Goal: Transaction & Acquisition: Purchase product/service

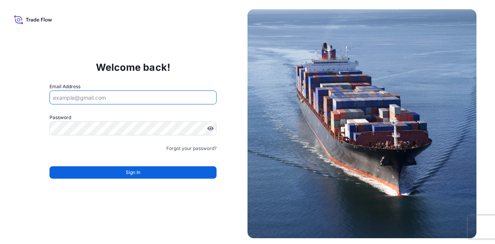
click at [137, 92] on input "Email Address" at bounding box center [132, 97] width 167 height 14
type input "[PERSON_NAME][EMAIL_ADDRESS][DOMAIN_NAME]"
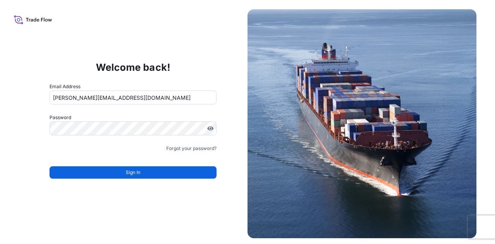
click at [108, 113] on form "Email Address [PERSON_NAME][EMAIL_ADDRESS][DOMAIN_NAME] Password Must include: …" at bounding box center [132, 135] width 167 height 105
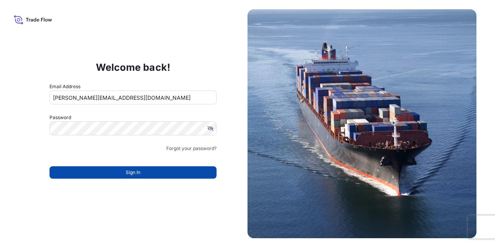
click at [141, 173] on button "Sign In" at bounding box center [132, 172] width 167 height 12
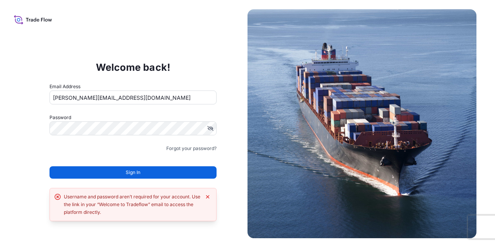
click at [134, 177] on button "Sign In" at bounding box center [132, 172] width 167 height 12
click at [118, 209] on div "Username and password aren’t required for your account. Use the link in your “W…" at bounding box center [132, 204] width 137 height 23
click at [26, 21] on icon at bounding box center [33, 19] width 38 height 11
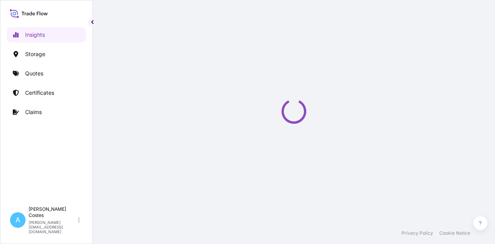
select select "2025"
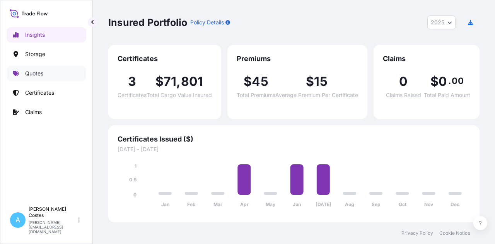
click at [30, 73] on p "Quotes" at bounding box center [34, 74] width 18 height 8
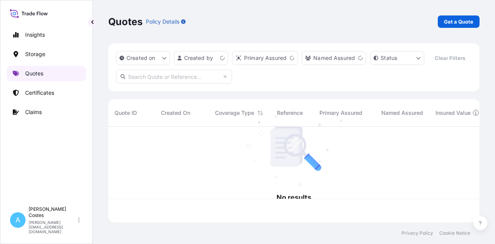
scroll to position [94, 365]
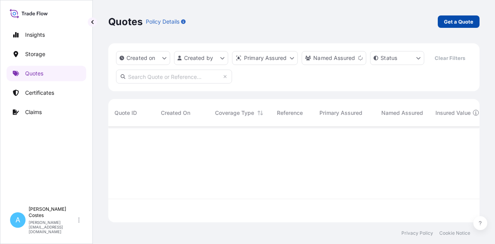
click at [462, 21] on p "Get a Quote" at bounding box center [458, 22] width 29 height 8
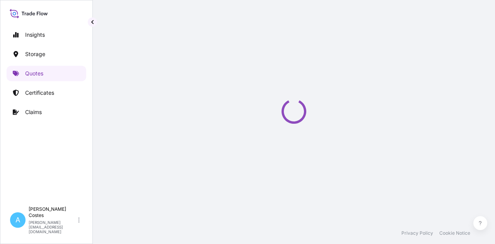
scroll to position [12, 0]
select select "Road / Inland"
select select "Water"
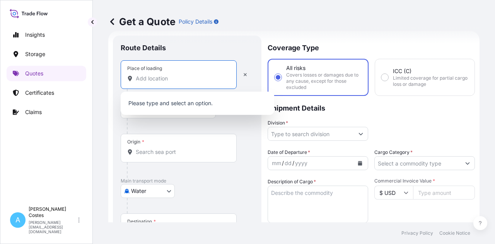
click at [160, 79] on input "Place of loading" at bounding box center [181, 79] width 91 height 8
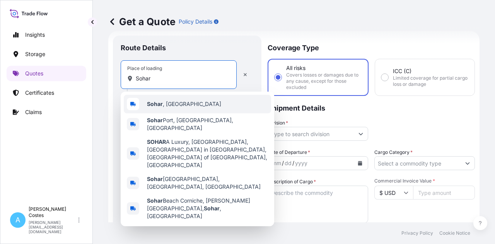
click at [172, 105] on span "Sohar , Oman" at bounding box center [184, 104] width 74 height 8
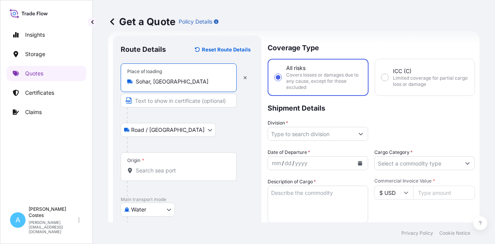
type input "Sohar, Oman"
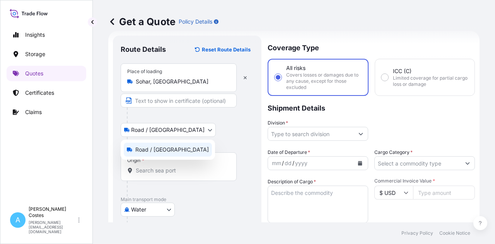
click at [160, 131] on body "Insights Storage Quotes Certificates Claims A Arnold Costes arnold.costes@bdpin…" at bounding box center [247, 122] width 495 height 244
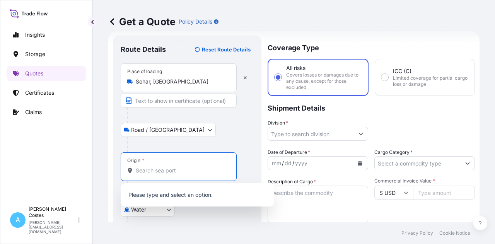
click at [153, 170] on input "Origin *" at bounding box center [181, 171] width 91 height 8
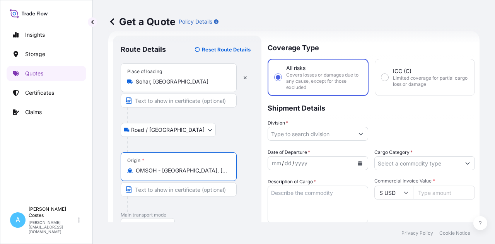
type input "OMSOH - Sohar, Oman"
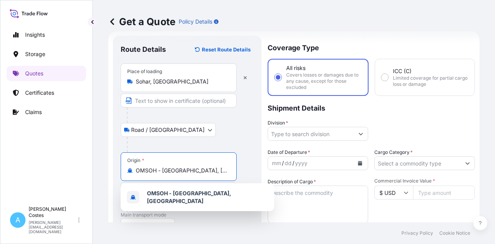
click at [204, 169] on input "OMSOH - Sohar, Oman" at bounding box center [181, 171] width 91 height 8
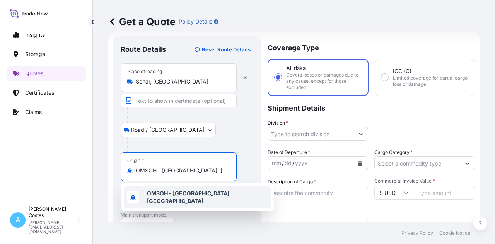
click at [191, 197] on b "OMSOH - Sohar, Oman" at bounding box center [189, 197] width 84 height 14
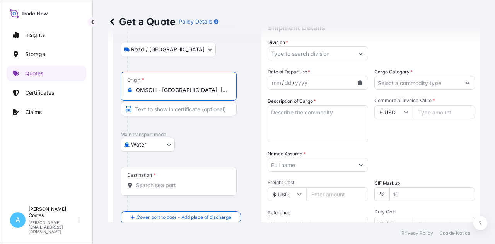
scroll to position [95, 0]
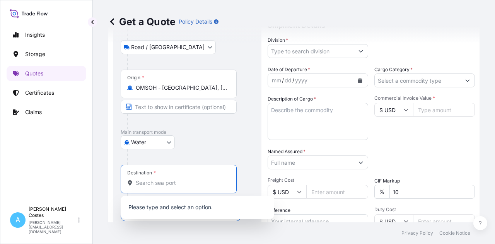
click at [159, 184] on input "Destination *" at bounding box center [181, 183] width 91 height 8
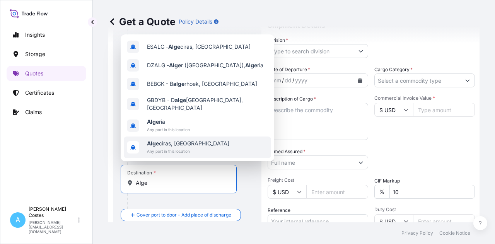
click at [166, 145] on span "Alge ciras, Spain" at bounding box center [188, 144] width 82 height 8
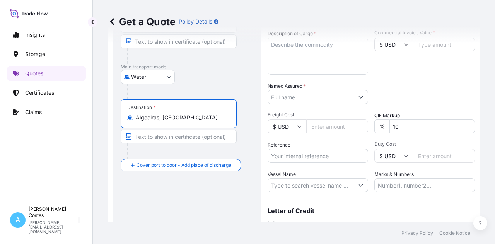
scroll to position [162, 0]
type input "Algeciras, Spain"
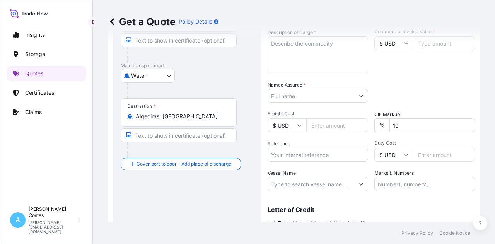
click at [203, 203] on div "Route Details Reset Route Details Place of loading Sohar, Oman Road / Inland Ro…" at bounding box center [187, 67] width 133 height 347
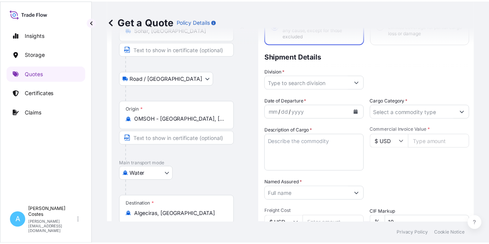
scroll to position [0, 0]
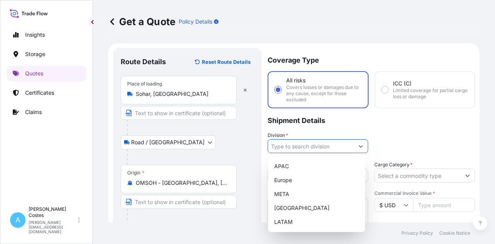
click at [354, 145] on button "Show suggestions" at bounding box center [361, 146] width 14 height 14
click at [305, 195] on div "META" at bounding box center [316, 194] width 91 height 14
type input "META"
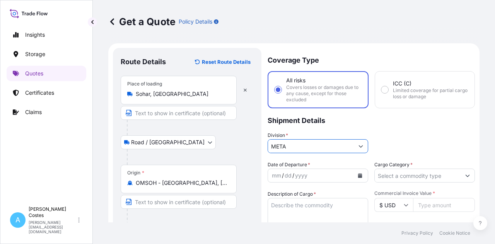
click at [329, 176] on div "mm / dd / yyyy" at bounding box center [311, 176] width 86 height 14
click at [358, 175] on icon "Calendar" at bounding box center [360, 175] width 4 height 5
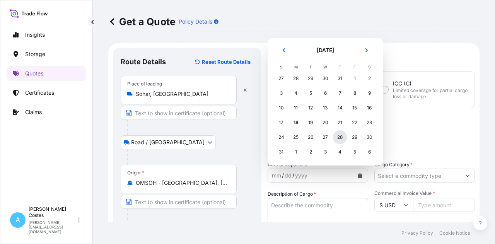
click at [340, 139] on div "28" at bounding box center [340, 137] width 14 height 14
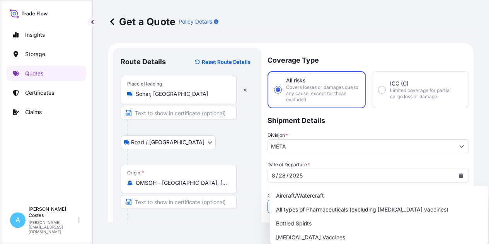
click at [462, 200] on button "Show suggestions" at bounding box center [462, 207] width 14 height 14
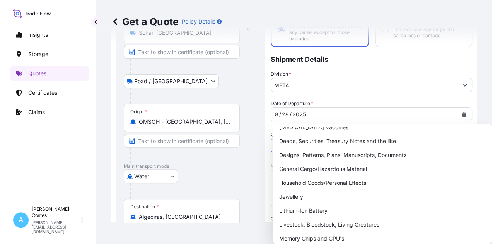
scroll to position [138, 0]
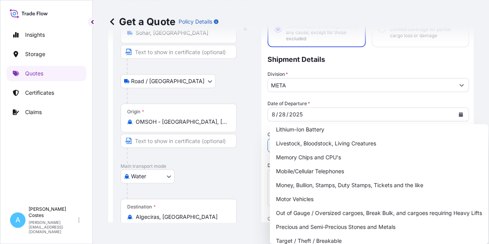
click at [457, 138] on button "Show suggestions" at bounding box center [462, 145] width 14 height 14
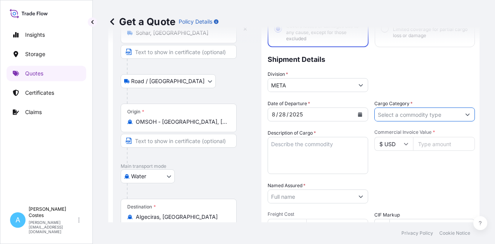
click at [293, 145] on textarea "Description of Cargo *" at bounding box center [318, 155] width 101 height 37
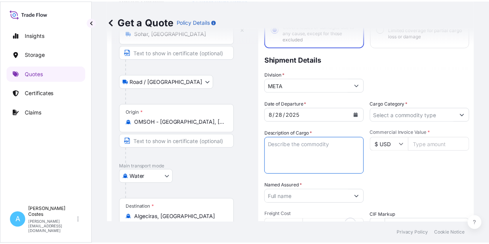
scroll to position [61, 0]
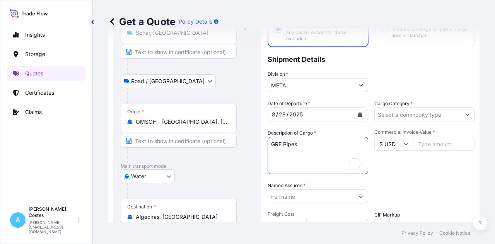
type textarea "GRE Pipes"
click at [390, 176] on div "Date of Departure * 8 / 28 / 2025 Cargo Category * Description of Cargo * GRE P…" at bounding box center [371, 196] width 207 height 192
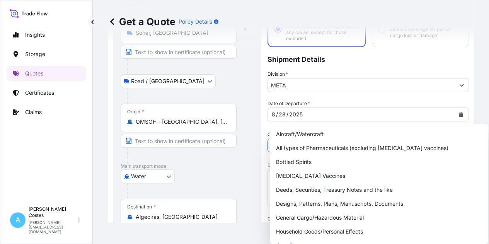
click at [456, 138] on button "Show suggestions" at bounding box center [462, 145] width 14 height 14
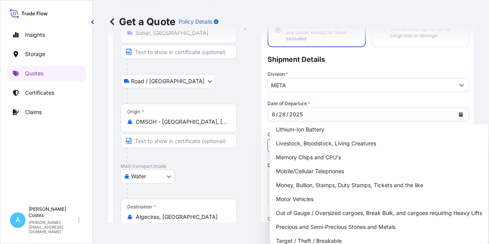
scroll to position [138, 0]
drag, startPoint x: 495, startPoint y: 155, endPoint x: 495, endPoint y: 193, distance: 38.7
click at [489, 193] on html "Insights Storage Quotes Certificates Claims A Arnold Costes arnold.costes@bdpin…" at bounding box center [244, 122] width 489 height 244
drag, startPoint x: 491, startPoint y: 154, endPoint x: 494, endPoint y: 191, distance: 37.7
click at [489, 191] on html "Insights Storage Quotes Certificates Claims A Arnold Costes arnold.costes@bdpin…" at bounding box center [244, 122] width 489 height 244
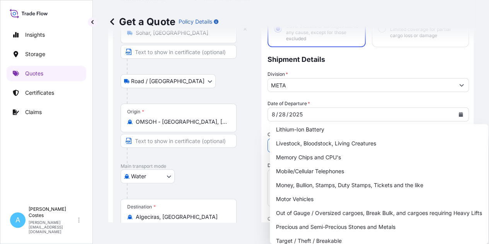
drag, startPoint x: 491, startPoint y: 156, endPoint x: 493, endPoint y: 188, distance: 31.4
click at [489, 188] on html "Insights Storage Quotes Certificates Claims A Arnold Costes arnold.costes@bdpin…" at bounding box center [244, 122] width 489 height 244
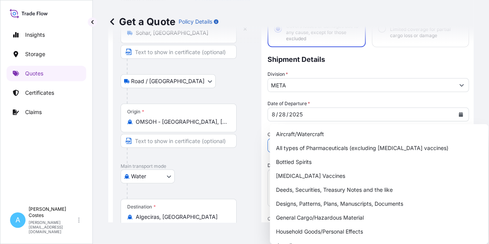
drag, startPoint x: 492, startPoint y: 139, endPoint x: 495, endPoint y: 175, distance: 36.1
click at [489, 175] on html "20 options available. Insights Storage Quotes Certificates Claims A Arnold Cost…" at bounding box center [244, 122] width 489 height 244
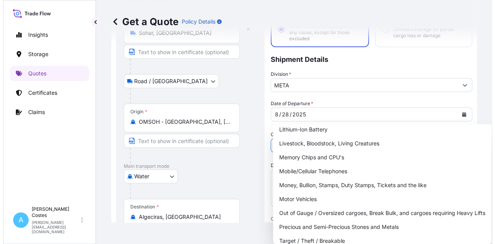
scroll to position [0, 0]
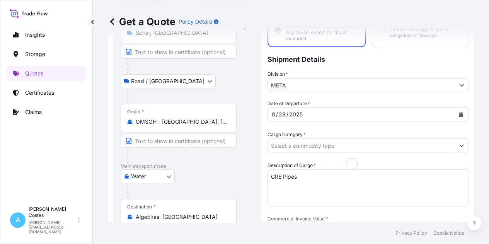
click at [469, 116] on div "Get a Quote Policy Details Route Details Reset Route Details Place of loading S…" at bounding box center [291, 111] width 396 height 222
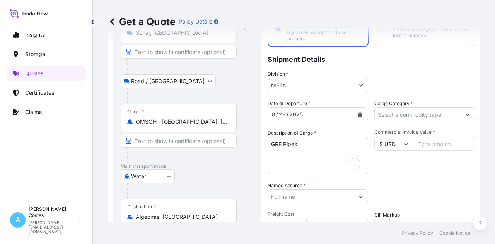
click at [408, 167] on div "Commercial Invoice Value * $ USD" at bounding box center [424, 151] width 101 height 45
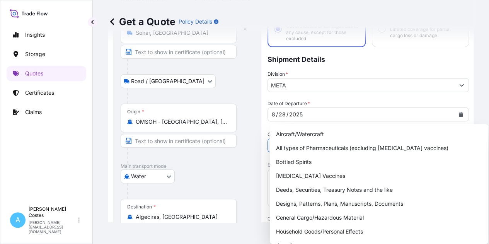
click at [460, 138] on button "Show suggestions" at bounding box center [462, 145] width 14 height 14
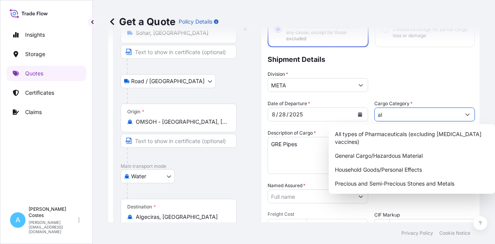
type input "a"
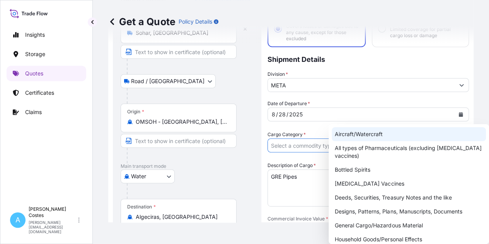
drag, startPoint x: 384, startPoint y: 116, endPoint x: 394, endPoint y: 121, distance: 10.7
click at [394, 138] on div at bounding box center [368, 145] width 201 height 14
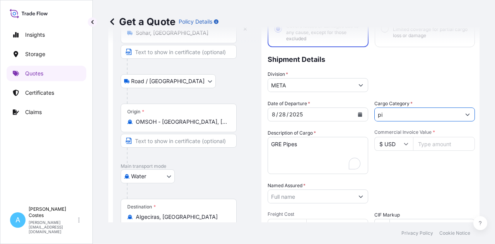
type input "p"
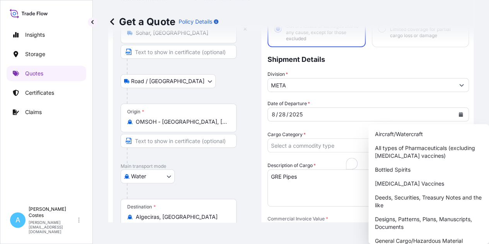
click at [428, 57] on p "Shipment Details" at bounding box center [368, 58] width 201 height 23
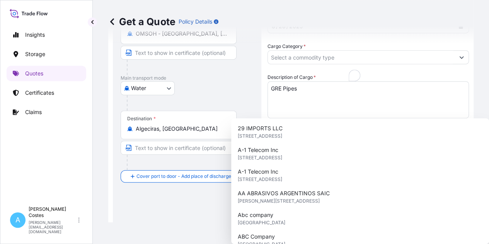
click at [348, 166] on input "Named Assured *" at bounding box center [361, 173] width 187 height 14
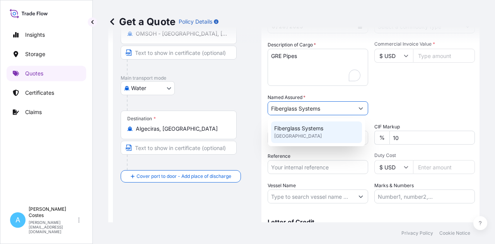
type input "Fiberglass Systems"
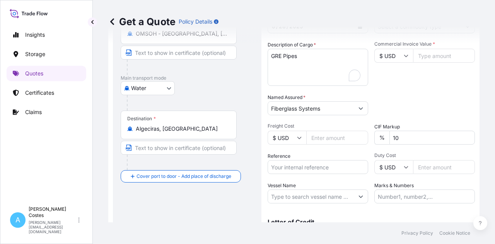
click at [398, 97] on div "Packing Category Type to search a container mode Please select a primary mode o…" at bounding box center [424, 105] width 101 height 22
click at [301, 137] on icon at bounding box center [299, 137] width 5 height 5
click at [331, 140] on input "Freight Cost" at bounding box center [337, 138] width 62 height 14
type input "17800"
click at [416, 102] on div "Packing Category Type to search a container mode Please select a primary mode o…" at bounding box center [424, 105] width 101 height 22
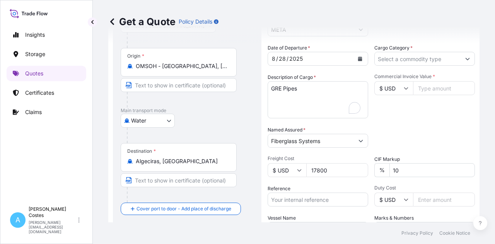
scroll to position [113, 0]
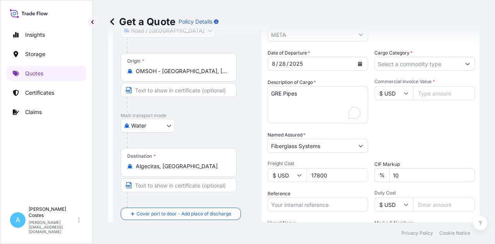
click at [430, 90] on input "Commercial Invoice Value *" at bounding box center [444, 93] width 62 height 14
type input "2"
click at [420, 117] on div "Commercial Invoice Value * $ USD 249000" at bounding box center [424, 101] width 101 height 45
click at [439, 93] on input "249000" at bounding box center [444, 93] width 62 height 14
type input "249000.00"
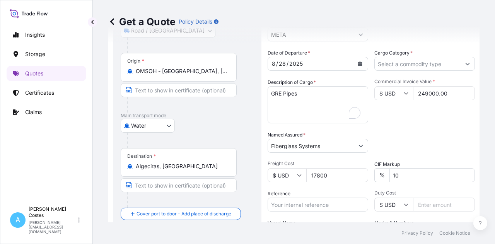
click at [428, 116] on div "Commercial Invoice Value * $ USD 249000.00" at bounding box center [424, 101] width 101 height 45
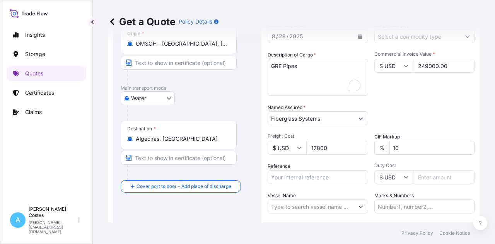
scroll to position [144, 0]
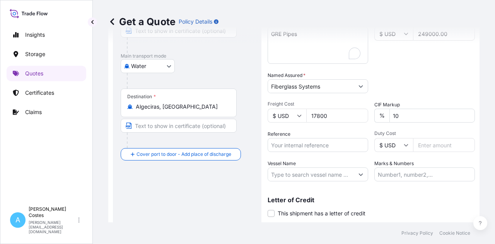
click at [320, 147] on input "Reference" at bounding box center [318, 145] width 101 height 14
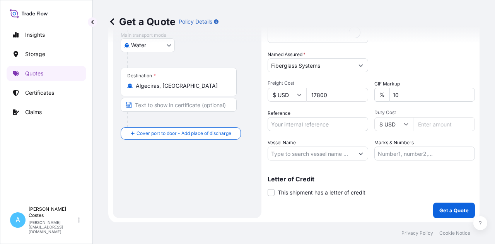
click at [397, 176] on p "Letter of Credit" at bounding box center [371, 179] width 207 height 6
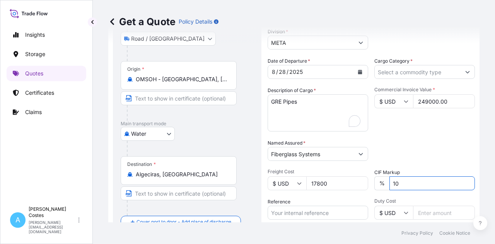
click at [413, 186] on input "10" at bounding box center [431, 183] width 85 height 14
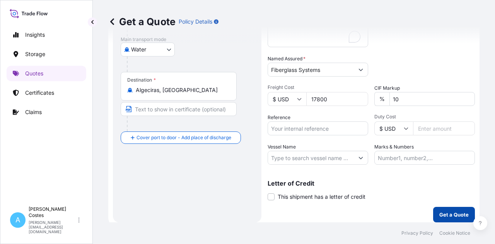
click at [449, 214] on p "Get a Quote" at bounding box center [453, 215] width 29 height 8
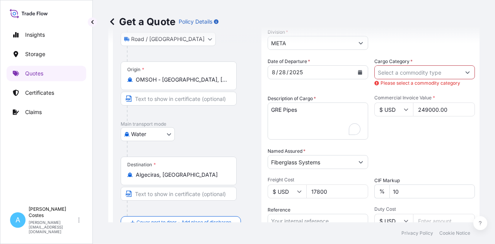
click at [461, 75] on button "Show suggestions" at bounding box center [468, 72] width 14 height 14
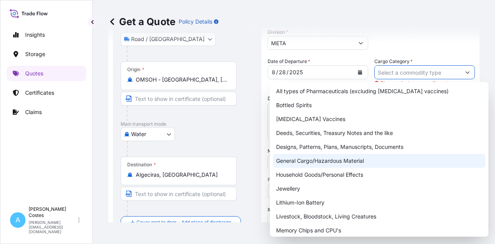
click at [358, 159] on div "General Cargo/Hazardous Material" at bounding box center [379, 161] width 212 height 14
type input "General Cargo/Hazardous Material"
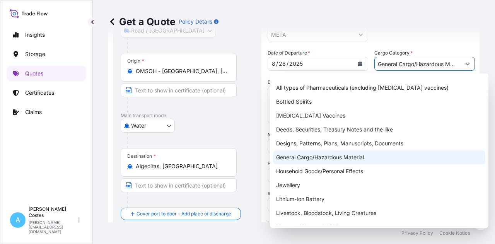
click at [366, 159] on div "General Cargo/Hazardous Material" at bounding box center [379, 157] width 212 height 14
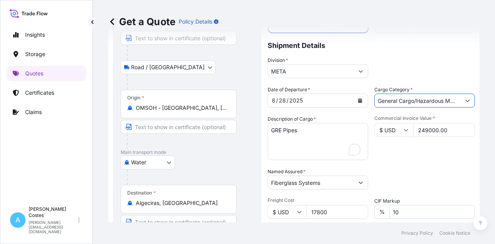
scroll to position [54, 0]
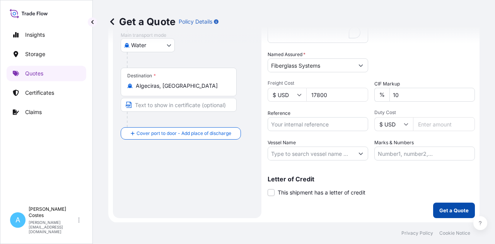
click at [445, 210] on p "Get a Quote" at bounding box center [453, 210] width 29 height 8
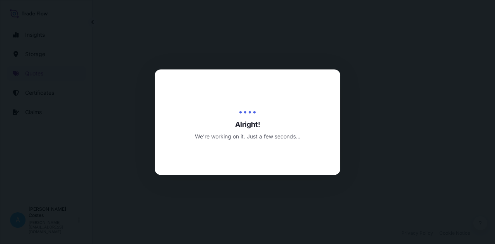
select select "Road / Inland"
select select "Water"
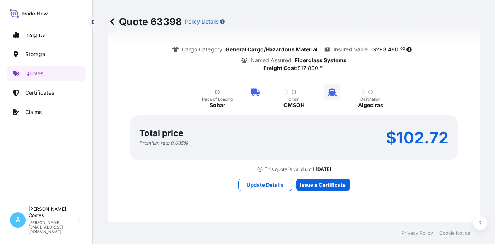
drag, startPoint x: 488, startPoint y: 157, endPoint x: 487, endPoint y: 131, distance: 25.1
click at [487, 131] on div "Quote 63398 Policy Details Route Details Place of loading Sohar, Oman Road / In…" at bounding box center [294, 111] width 402 height 222
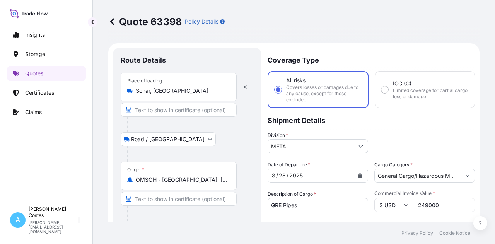
click at [31, 17] on icon at bounding box center [29, 13] width 38 height 11
click at [31, 15] on icon at bounding box center [29, 13] width 38 height 11
click at [113, 18] on icon at bounding box center [112, 22] width 8 height 8
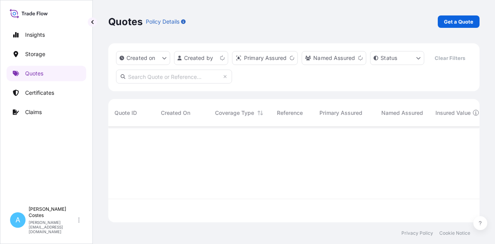
scroll to position [94, 365]
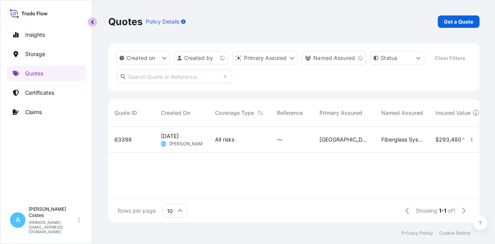
click at [91, 18] on button "button" at bounding box center [92, 21] width 9 height 9
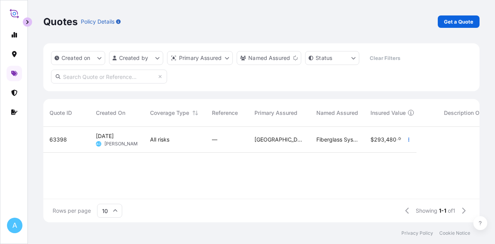
scroll to position [94, 430]
click at [16, 15] on icon at bounding box center [14, 13] width 9 height 11
click at [16, 227] on span "A" at bounding box center [14, 226] width 5 height 8
